Goal: Task Accomplishment & Management: Manage account settings

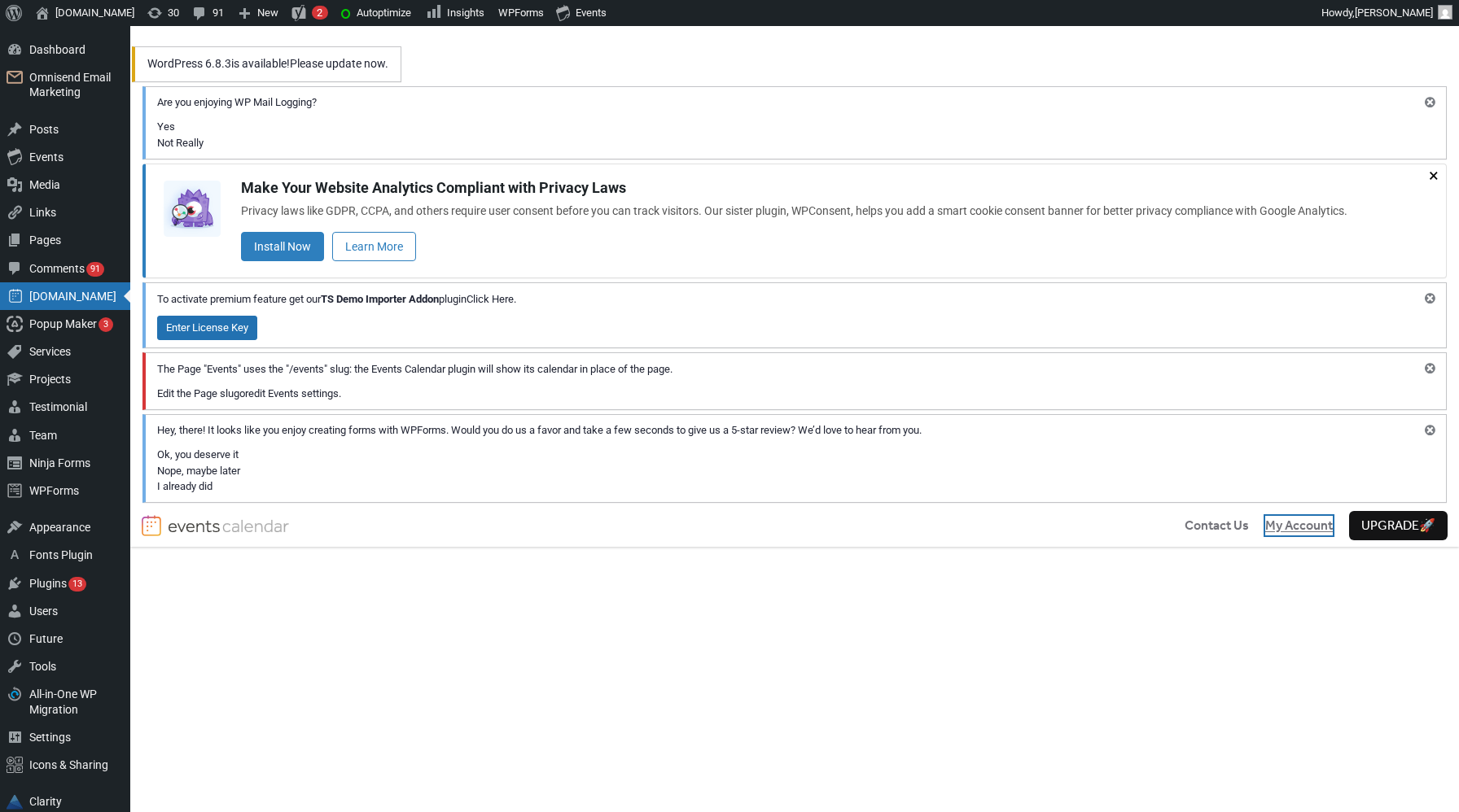
click at [1300, 531] on span "My Account" at bounding box center [1299, 526] width 68 height 19
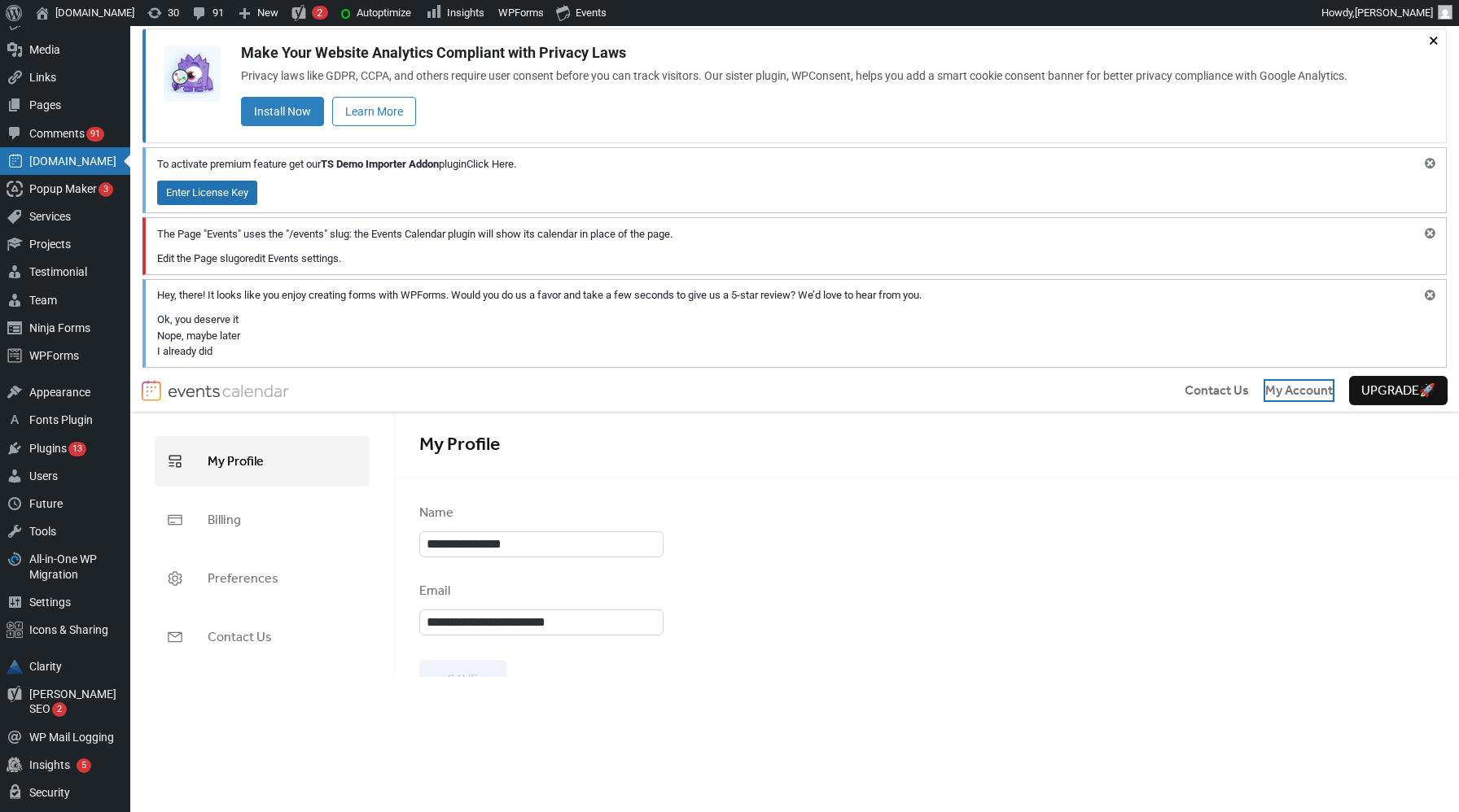
scroll to position [182, 0]
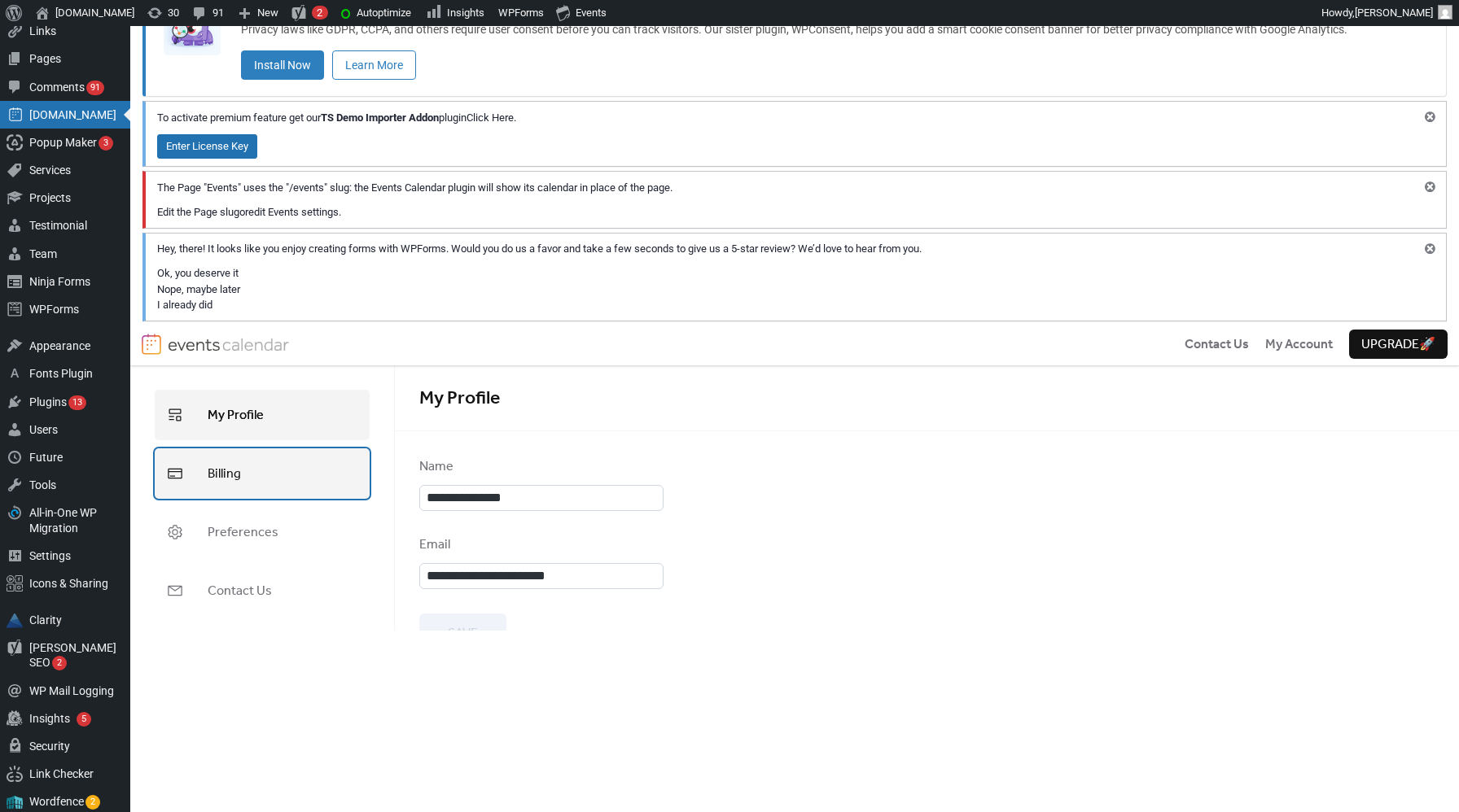
click at [274, 470] on link "Billing" at bounding box center [262, 474] width 215 height 51
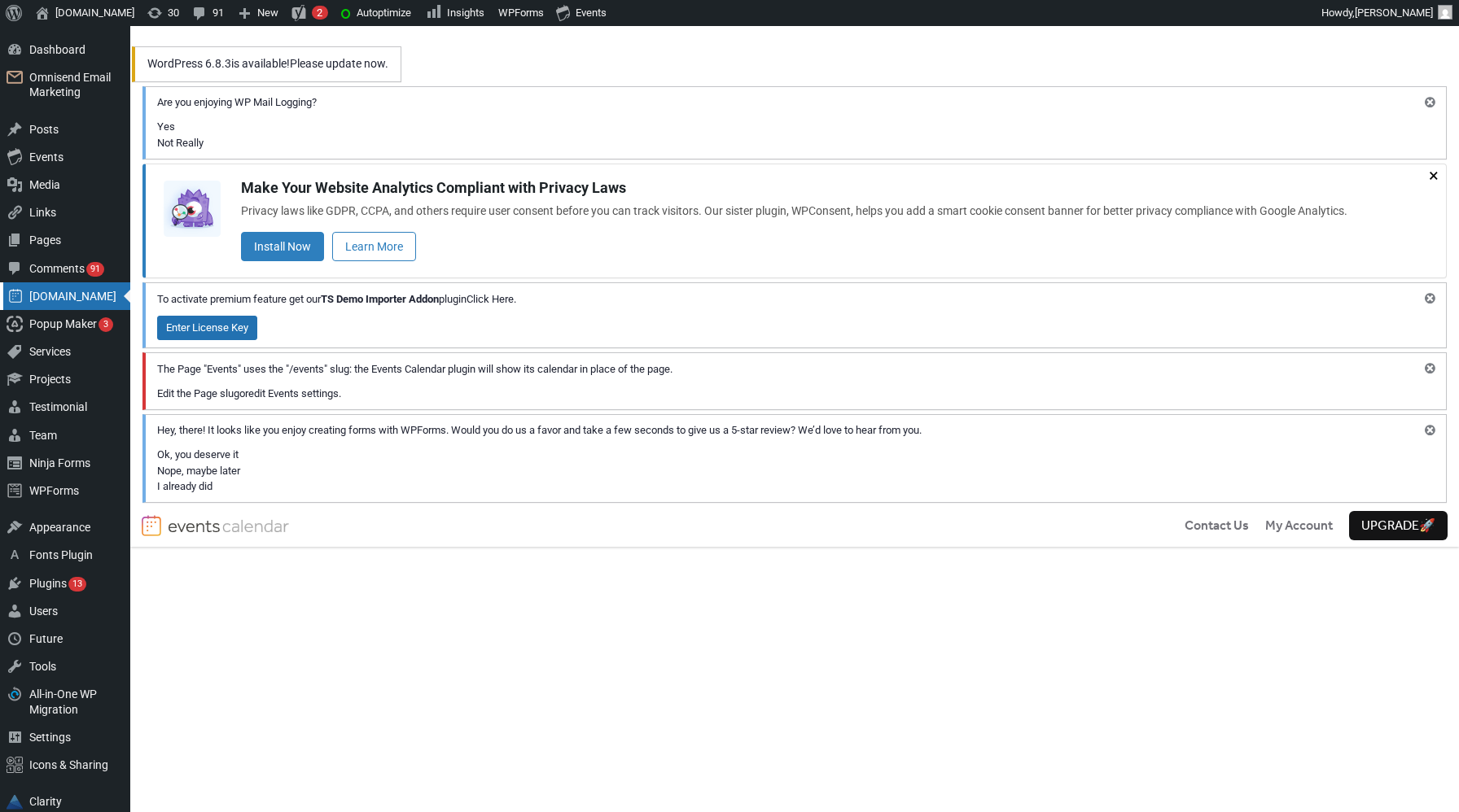
click at [59, 304] on div "[DOMAIN_NAME]" at bounding box center [65, 296] width 130 height 28
click at [317, 397] on link "edit Events settings." at bounding box center [295, 393] width 93 height 12
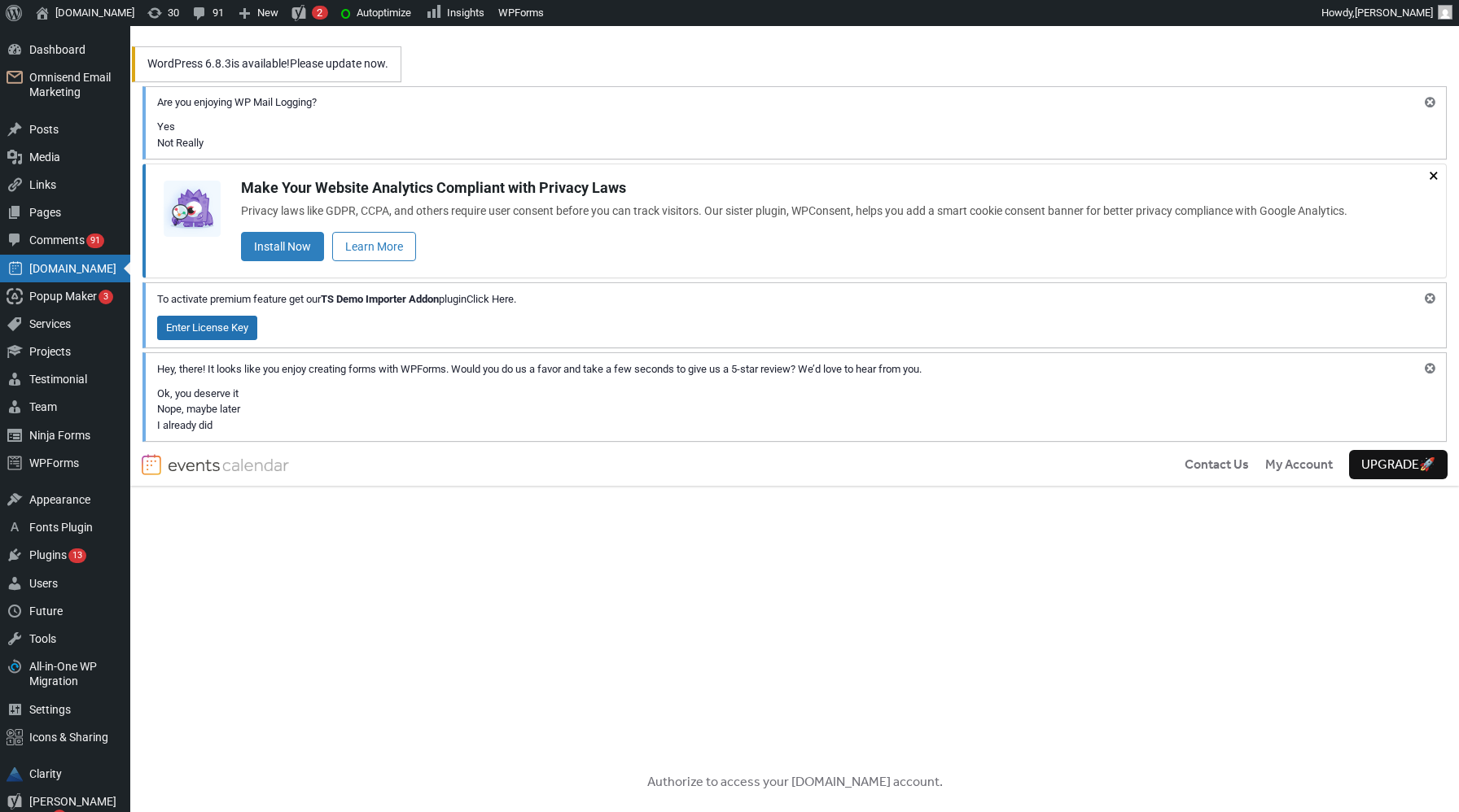
scroll to position [195, 0]
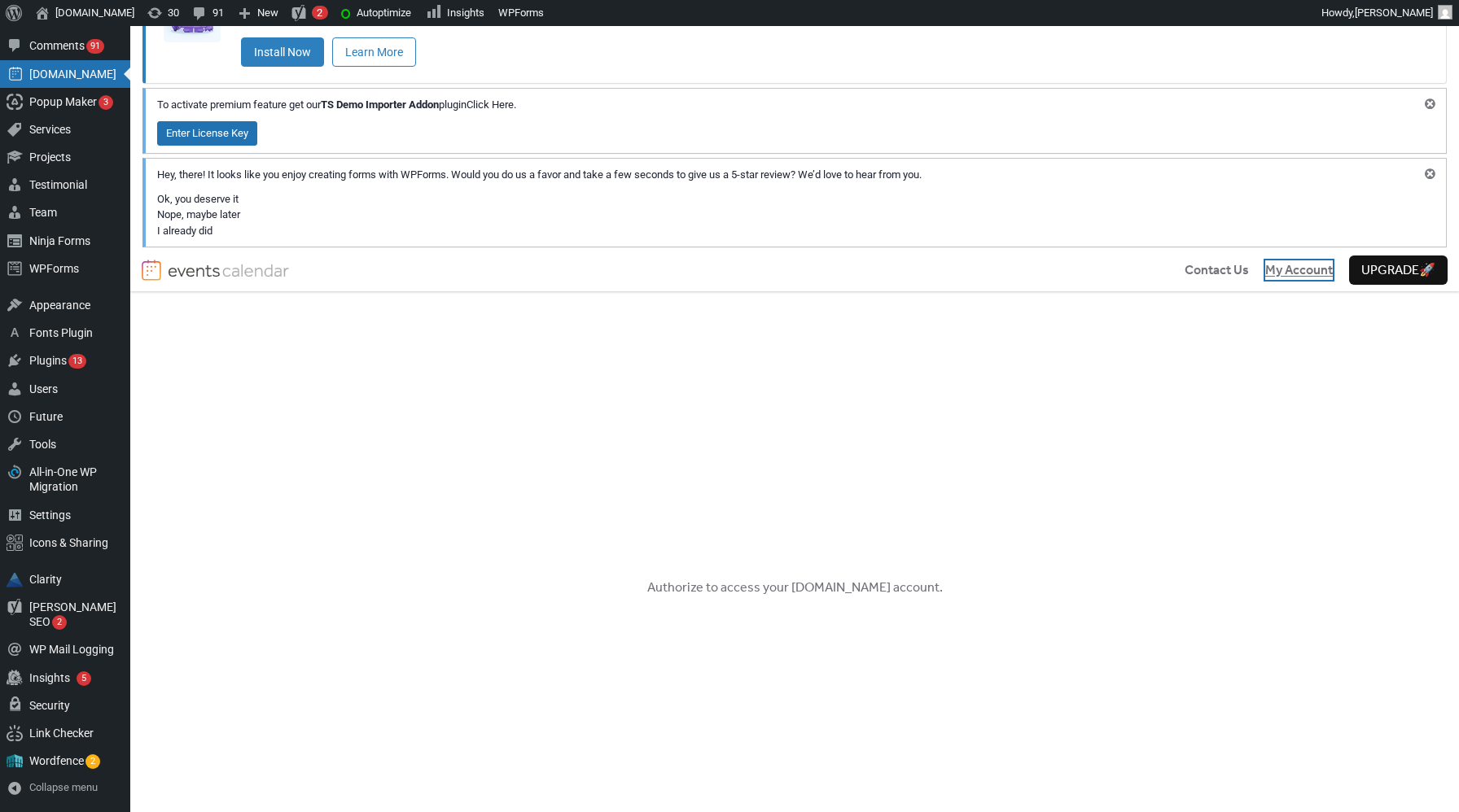
click at [1299, 263] on span "My Account" at bounding box center [1299, 271] width 68 height 19
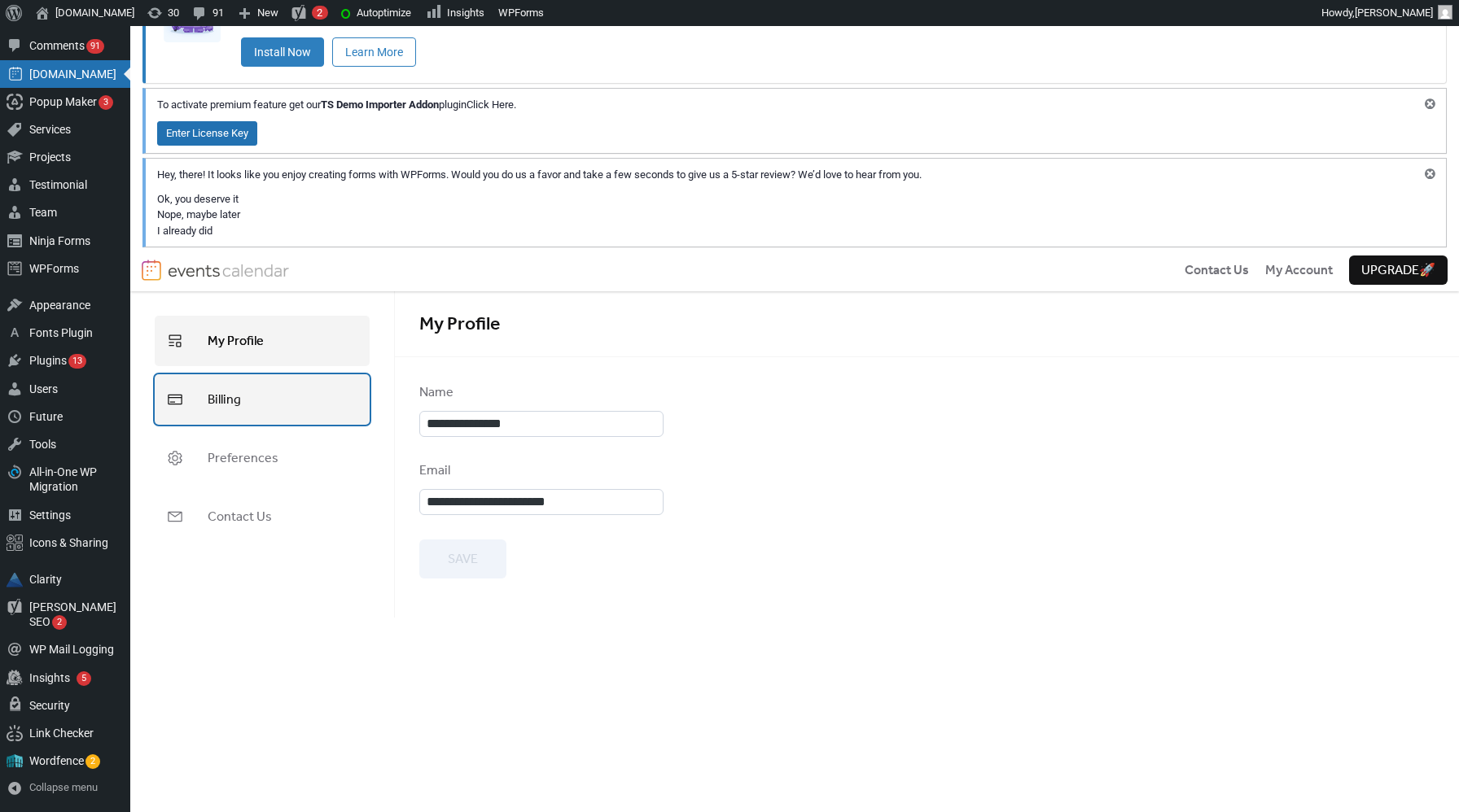
click at [289, 405] on link "Billing" at bounding box center [262, 400] width 215 height 51
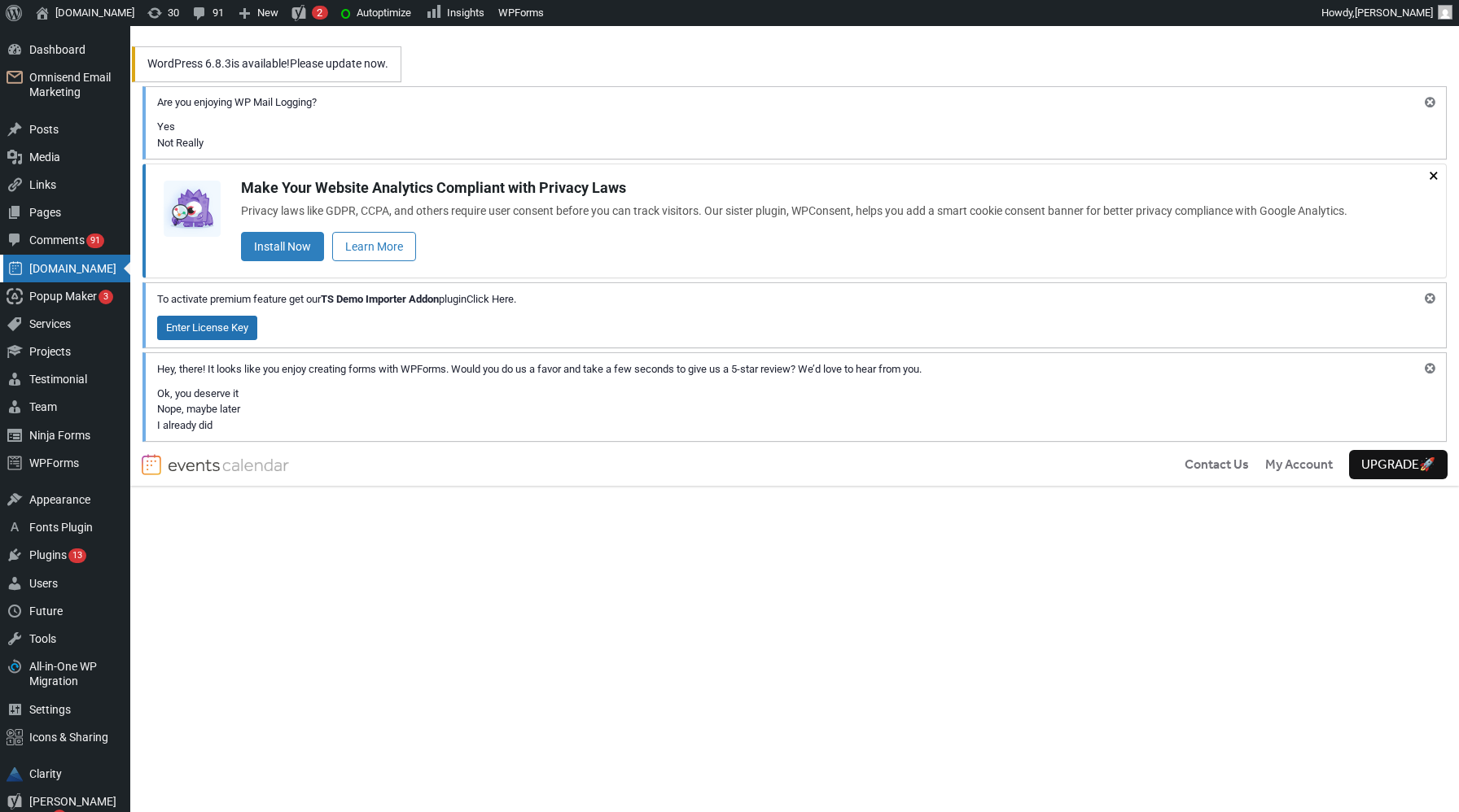
click at [69, 271] on div "[DOMAIN_NAME]" at bounding box center [65, 268] width 130 height 28
click at [546, 477] on div "Contact Us My Account Upgrade 🚀" at bounding box center [795, 464] width 1329 height 42
click at [1220, 467] on span "Contact Us" at bounding box center [1217, 465] width 64 height 19
click at [1299, 469] on span "My Account" at bounding box center [1299, 465] width 68 height 19
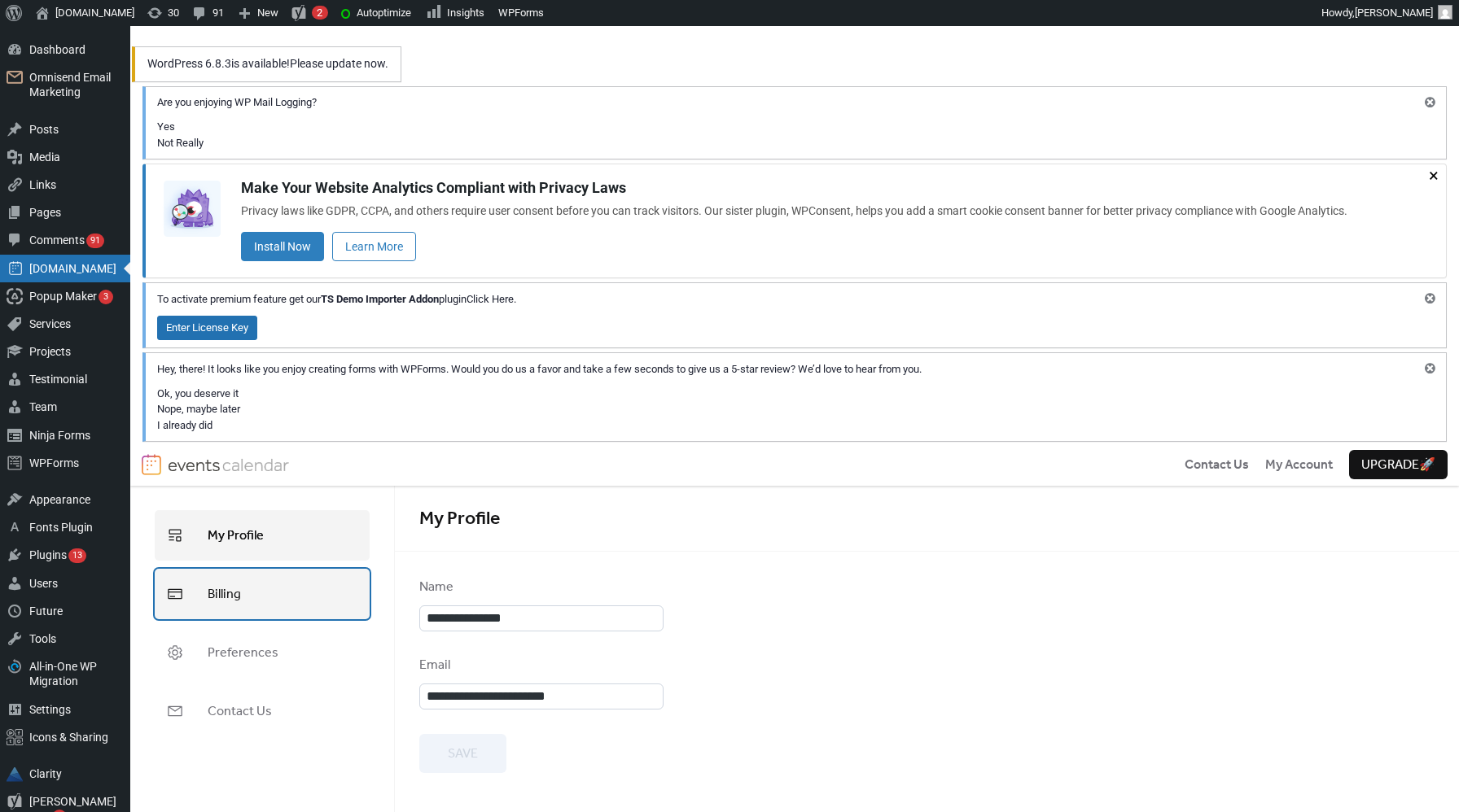
click at [244, 599] on link "Billing" at bounding box center [262, 594] width 215 height 51
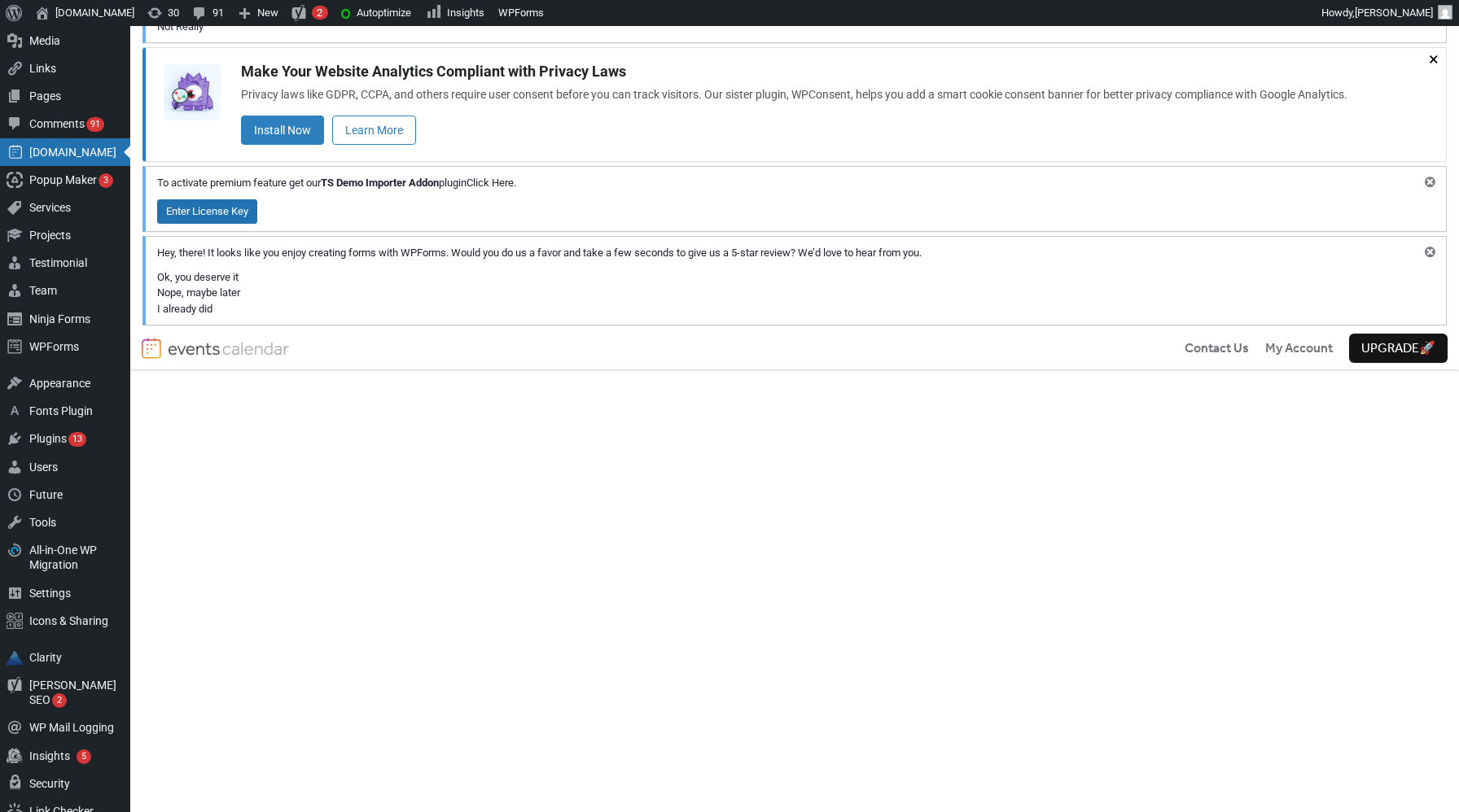
scroll to position [25, 0]
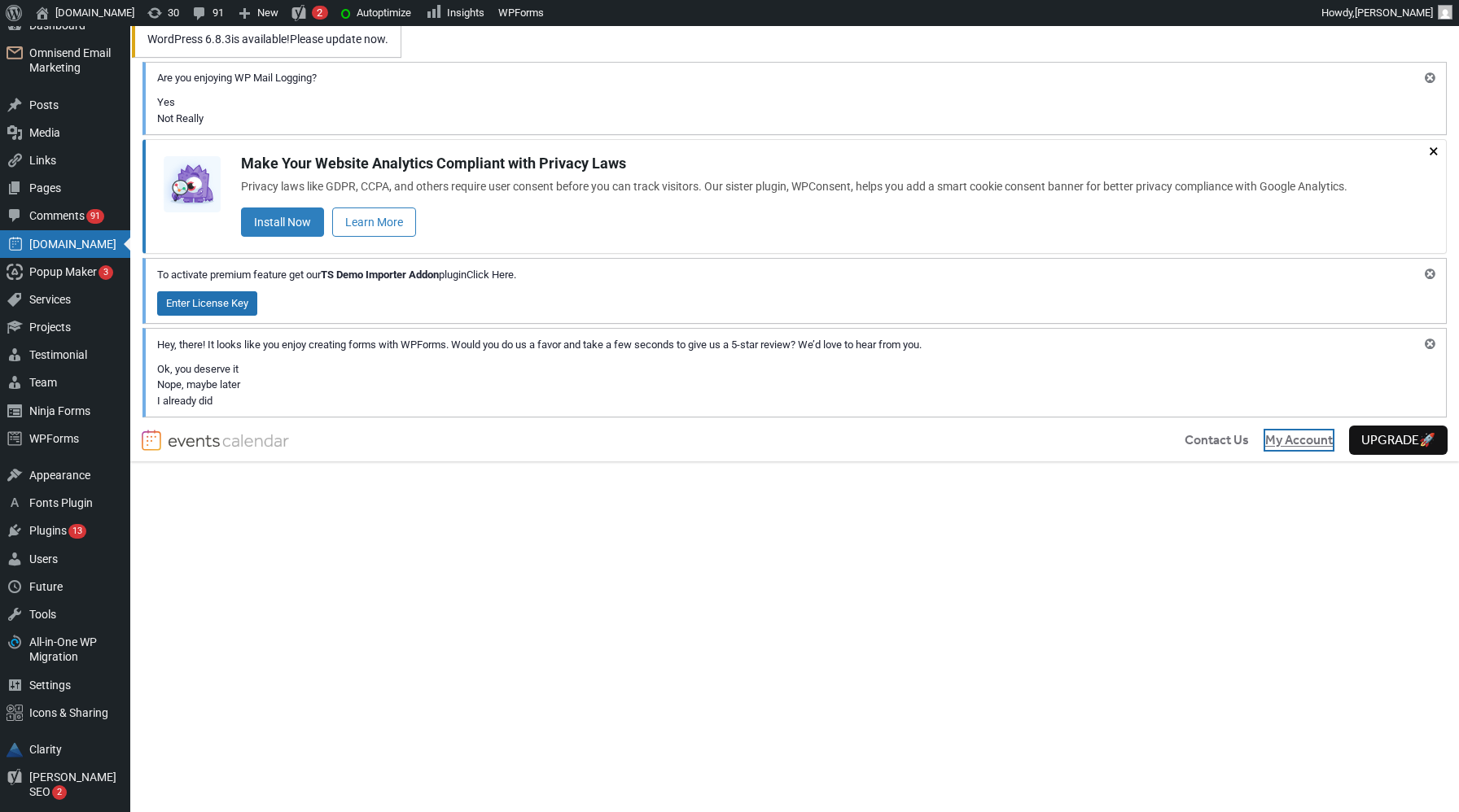
click at [1332, 451] on span "My Account" at bounding box center [1299, 441] width 68 height 19
click at [1313, 444] on span "My Account" at bounding box center [1299, 441] width 68 height 19
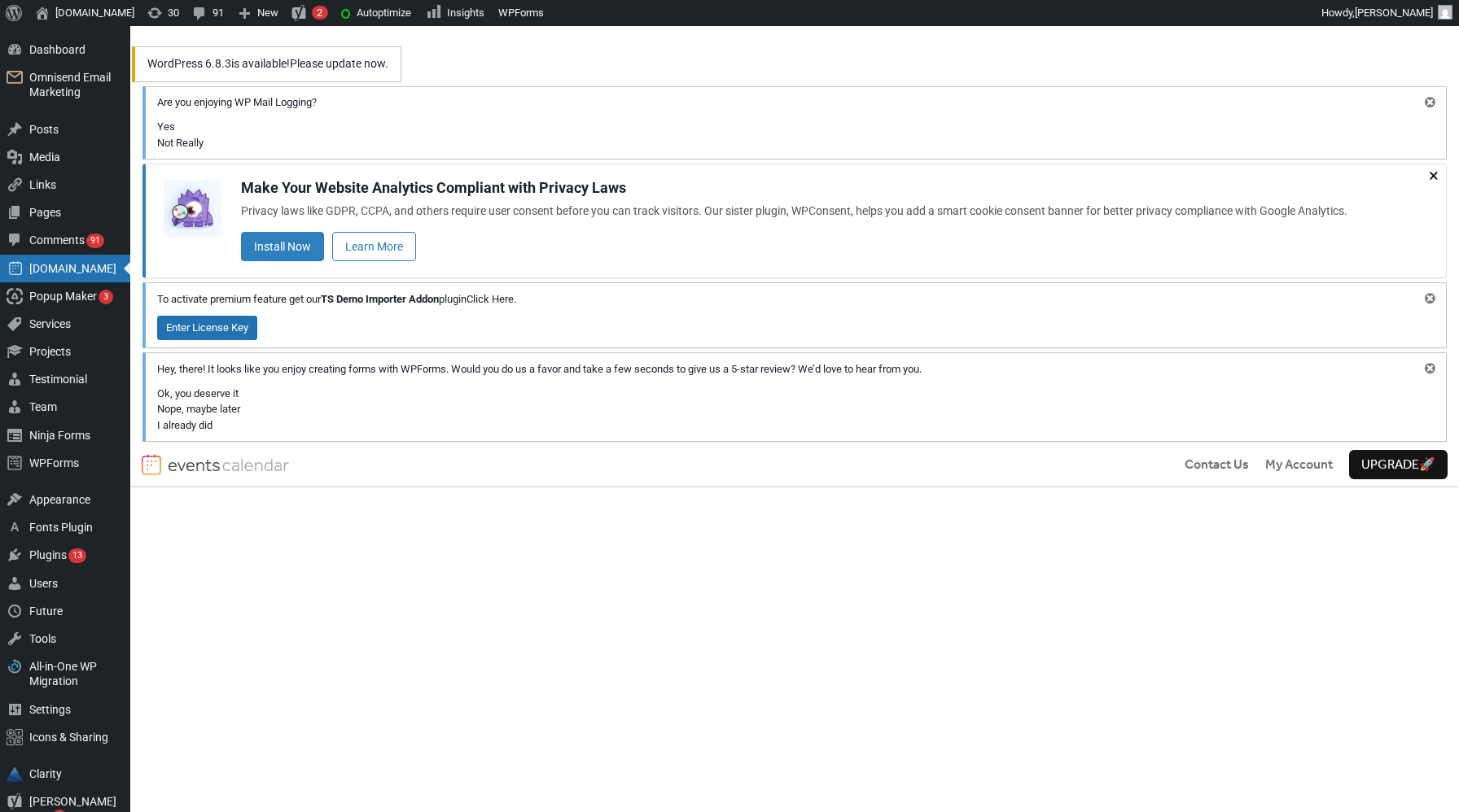
click at [1289, 452] on div "Contact Us My Account Upgrade 🚀" at bounding box center [795, 464] width 1329 height 42
click at [1296, 460] on span "My Account" at bounding box center [1299, 465] width 68 height 19
